Goal: Task Accomplishment & Management: Use online tool/utility

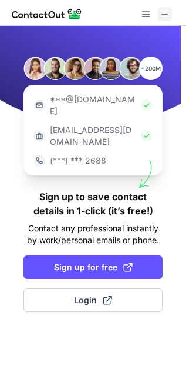
click at [164, 15] on span at bounding box center [165, 13] width 9 height 9
click at [161, 15] on span at bounding box center [165, 13] width 9 height 9
click at [161, 9] on span at bounding box center [165, 13] width 9 height 9
click at [169, 15] on span at bounding box center [165, 13] width 9 height 9
